Goal: Share content: Share content

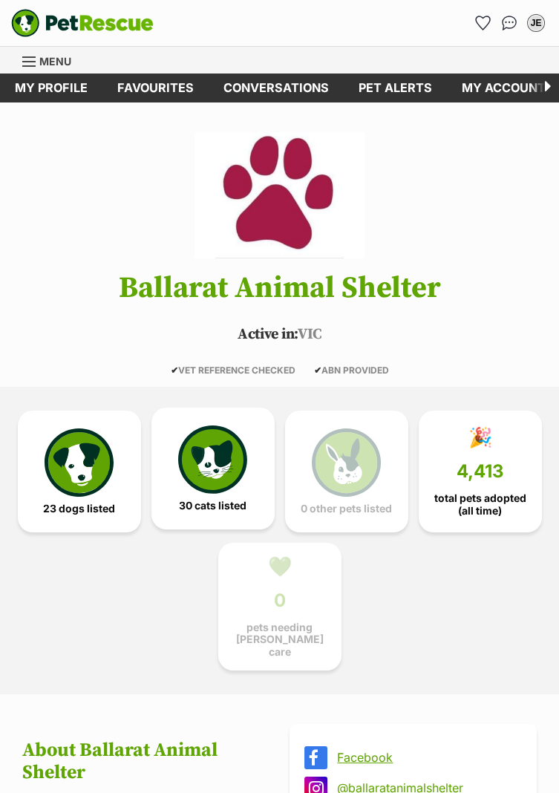
click at [212, 470] on img at bounding box center [212, 460] width 68 height 68
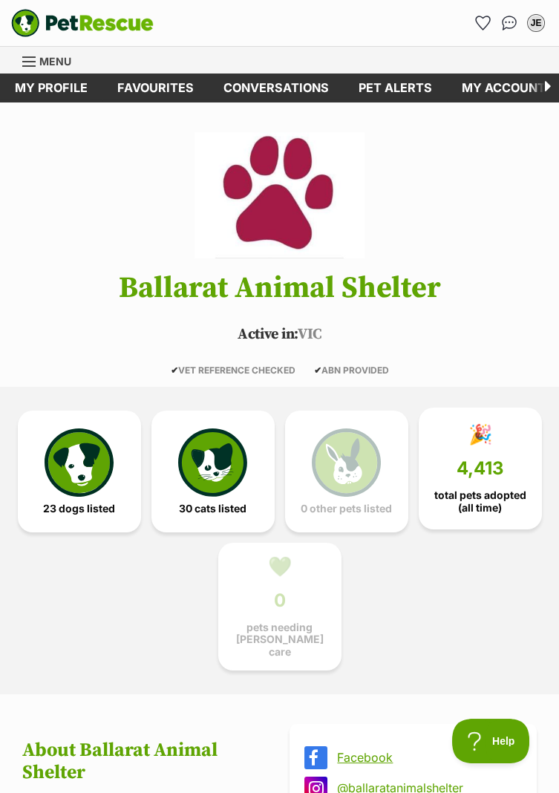
click at [484, 476] on span "4,413" at bounding box center [481, 468] width 48 height 21
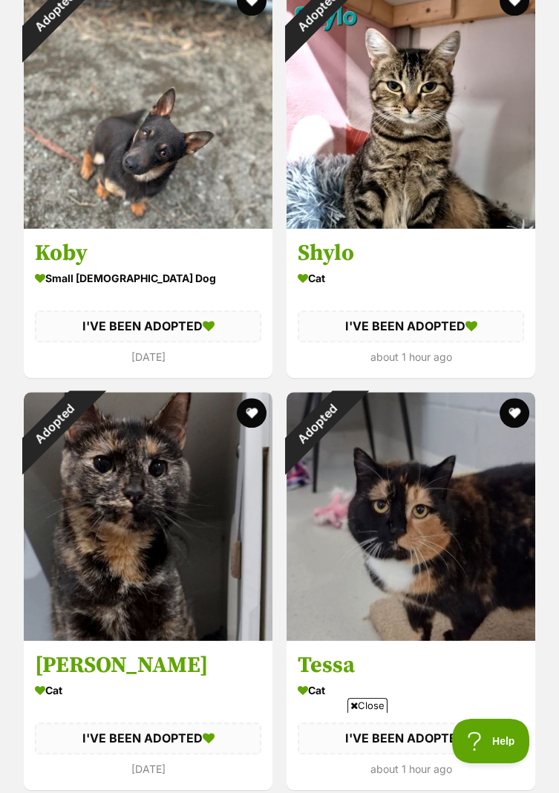
scroll to position [2621, 0]
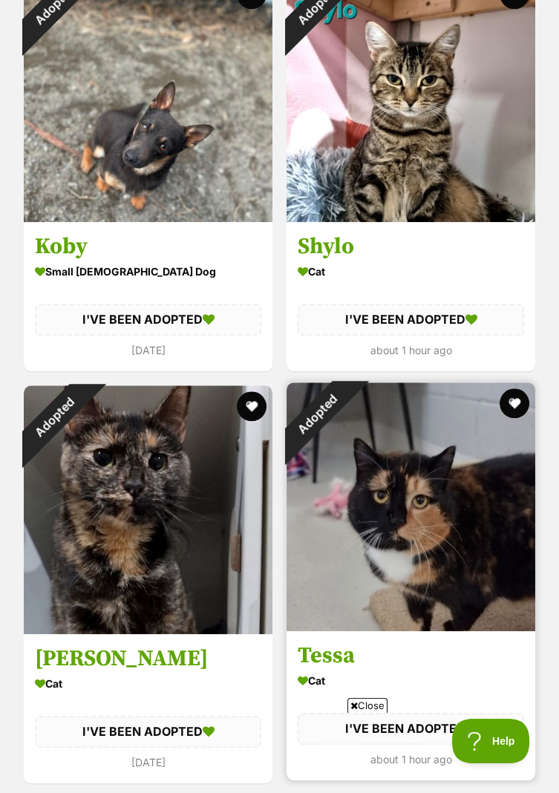
click at [464, 560] on img at bounding box center [411, 507] width 249 height 249
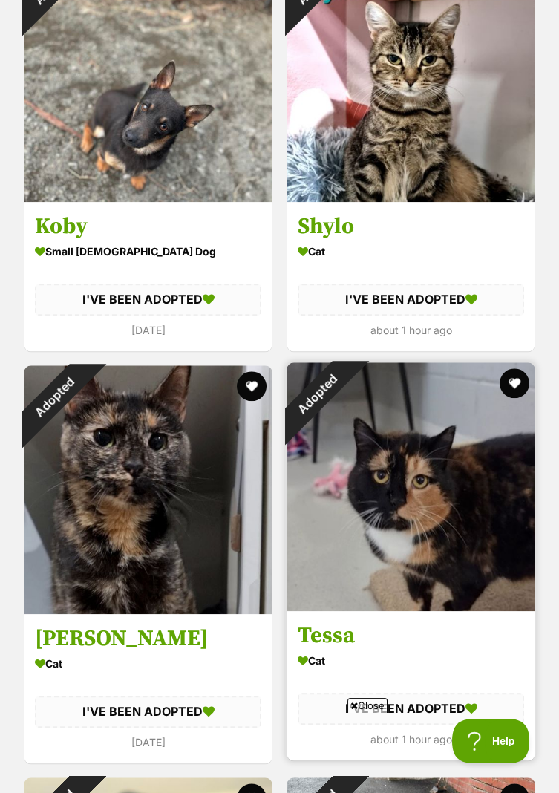
scroll to position [2668, 0]
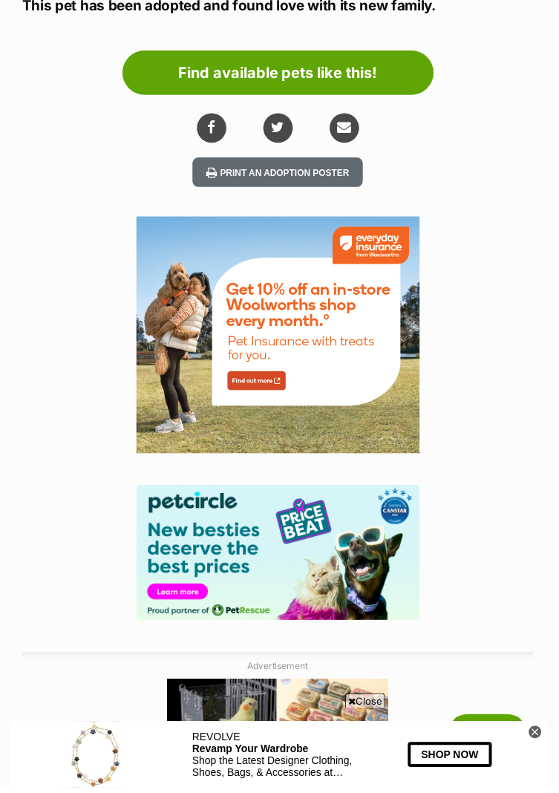
scroll to position [1156, 0]
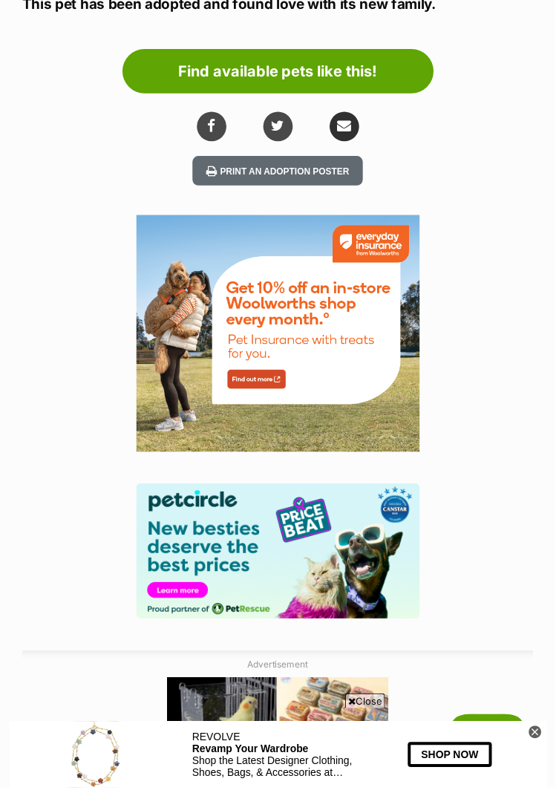
click at [349, 125] on icon "share via email" at bounding box center [346, 127] width 14 height 14
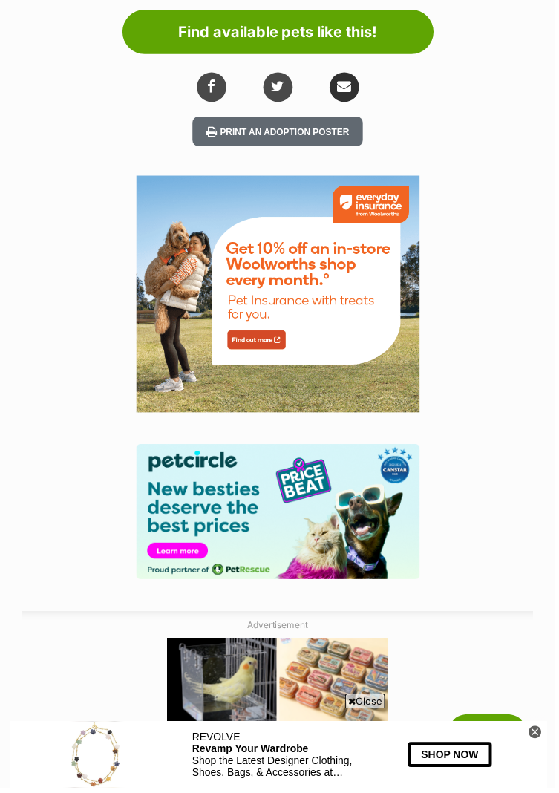
scroll to position [1203, 0]
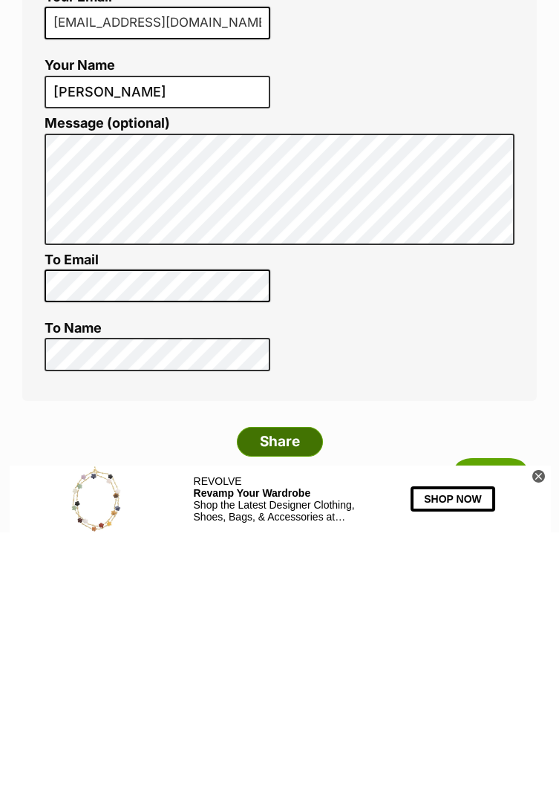
click at [304, 688] on input "Share" at bounding box center [280, 703] width 86 height 30
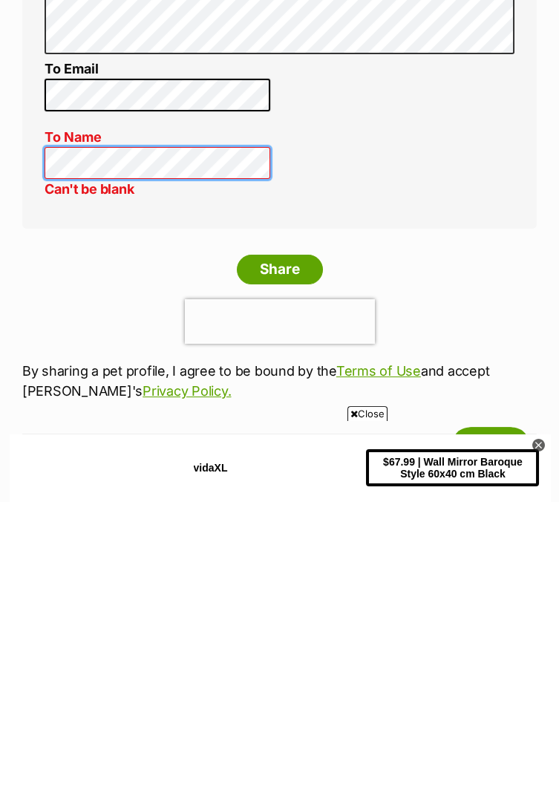
scroll to position [250, 0]
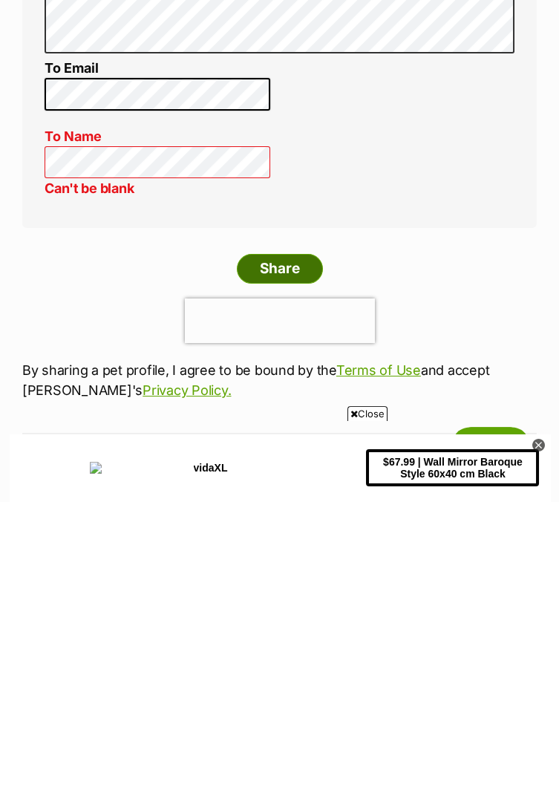
click at [305, 546] on input "Share" at bounding box center [280, 561] width 86 height 30
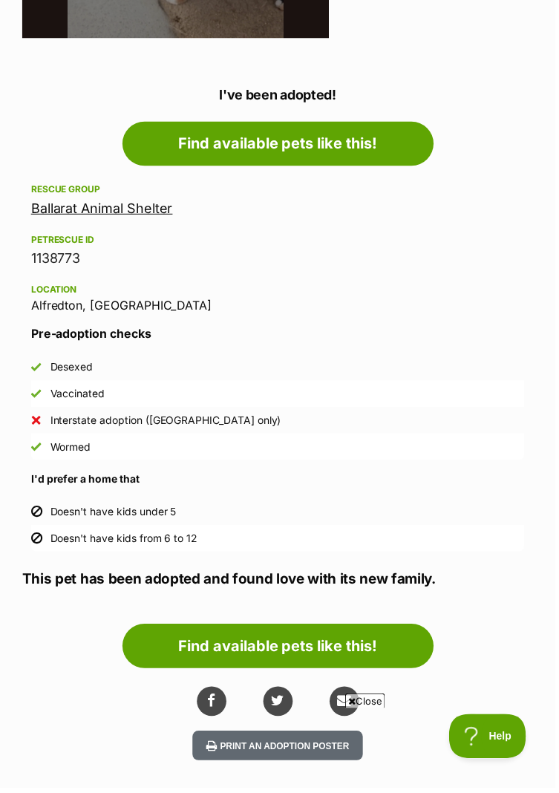
scroll to position [576, 0]
